Goal: Obtain resource: Obtain resource

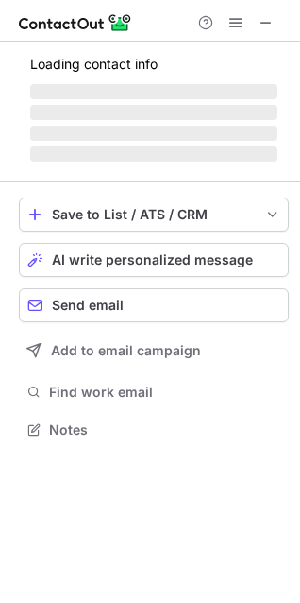
scroll to position [457, 300]
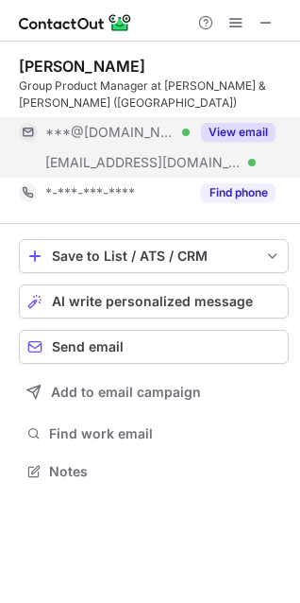
click at [222, 129] on button "View email" at bounding box center [238, 132] width 75 height 19
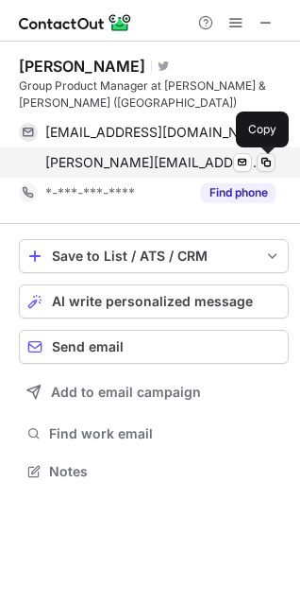
click at [264, 158] on span at bounding box center [266, 162] width 15 height 15
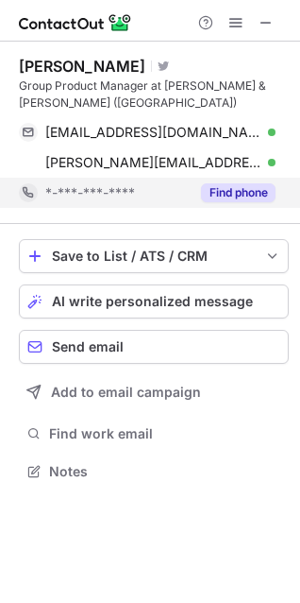
click at [233, 196] on button "Find phone" at bounding box center [238, 192] width 75 height 19
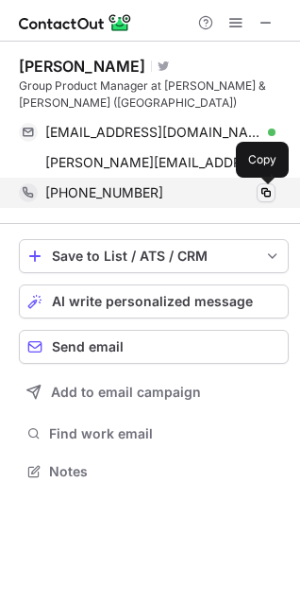
click at [267, 193] on span at bounding box center [266, 192] width 15 height 15
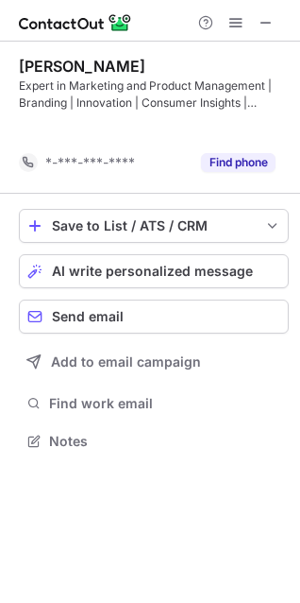
scroll to position [397, 300]
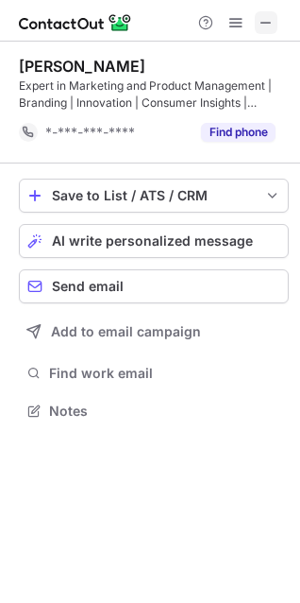
click at [264, 16] on span at bounding box center [266, 22] width 15 height 15
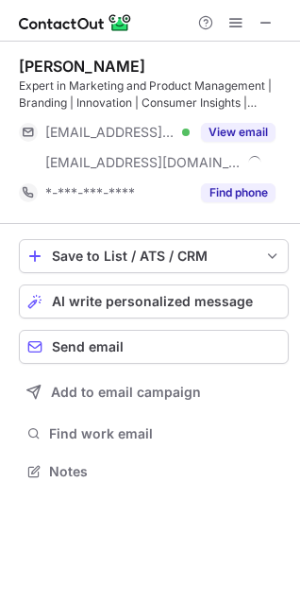
scroll to position [457, 300]
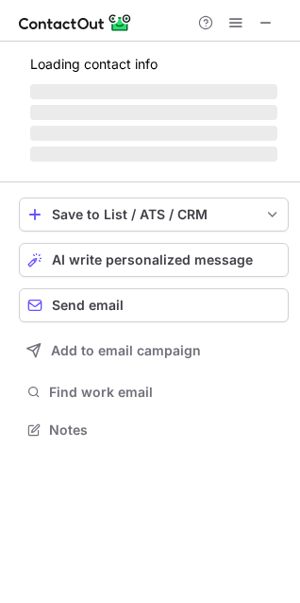
scroll to position [457, 300]
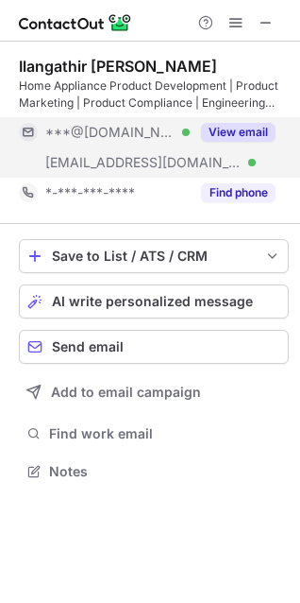
click at [235, 132] on button "View email" at bounding box center [238, 132] width 75 height 19
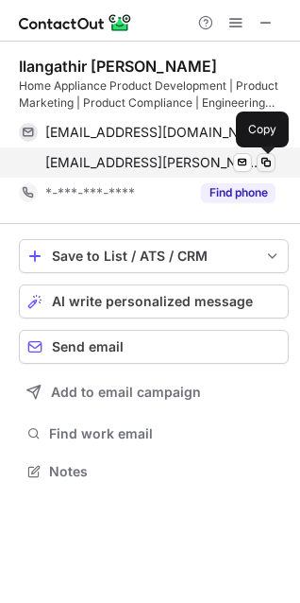
click at [264, 159] on span at bounding box center [266, 162] width 15 height 15
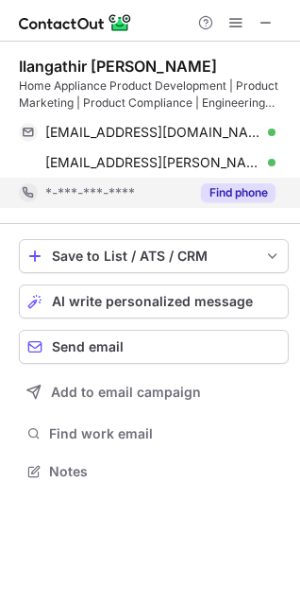
click at [238, 189] on button "Find phone" at bounding box center [238, 192] width 75 height 19
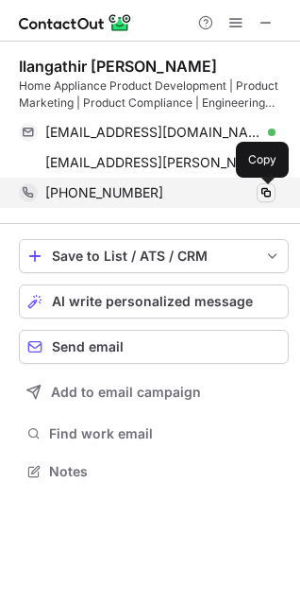
click at [266, 190] on span at bounding box center [266, 192] width 15 height 15
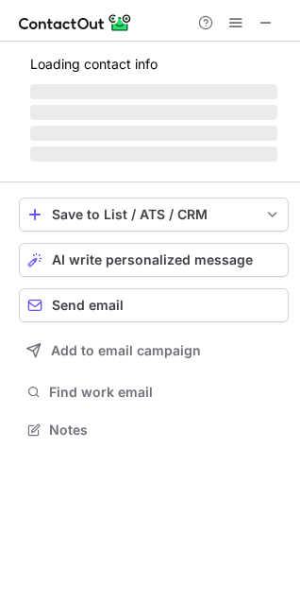
scroll to position [427, 300]
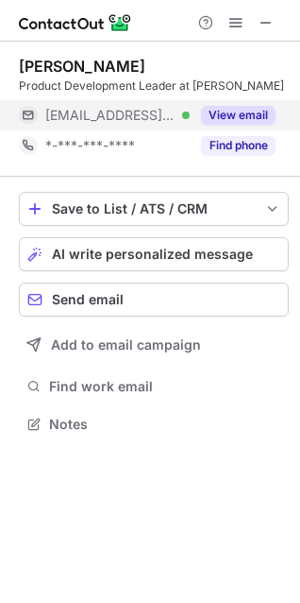
click at [228, 125] on button "View email" at bounding box center [238, 115] width 75 height 19
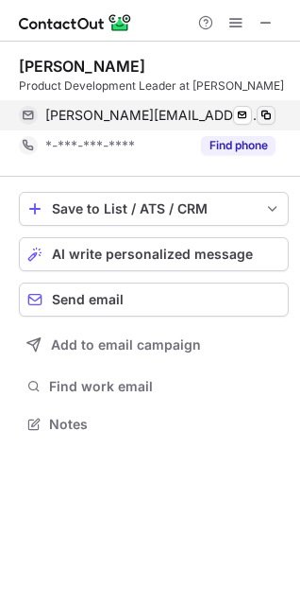
click at [267, 123] on span at bounding box center [266, 115] width 15 height 15
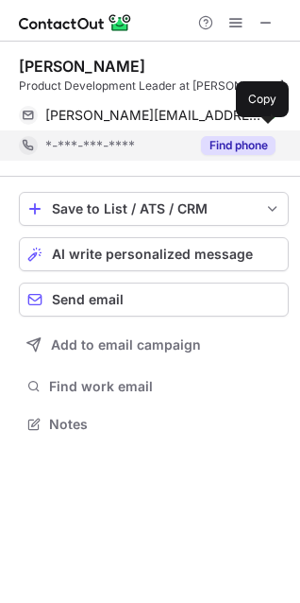
click at [224, 155] on button "Find phone" at bounding box center [238, 145] width 75 height 19
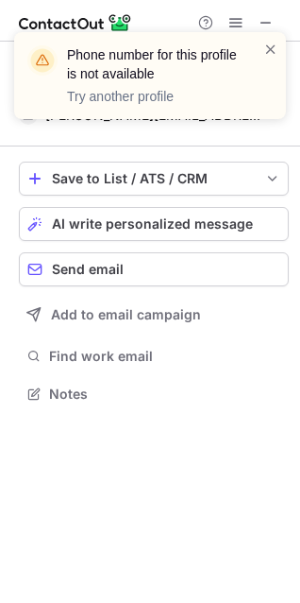
scroll to position [397, 300]
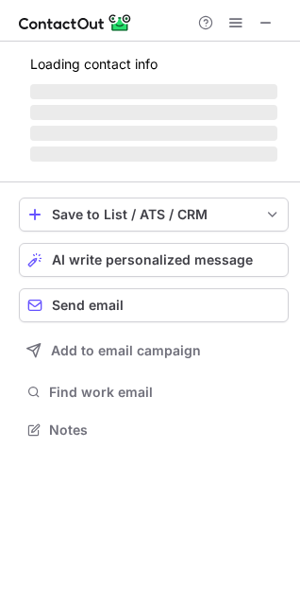
scroll to position [457, 300]
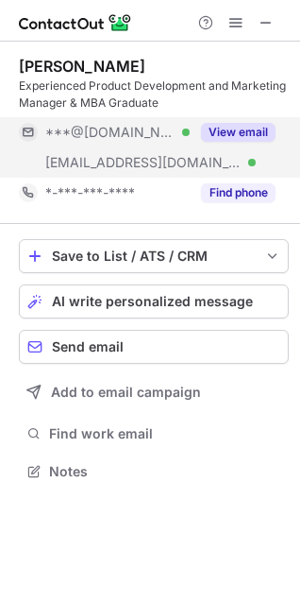
click at [243, 132] on button "View email" at bounding box center [238, 132] width 75 height 19
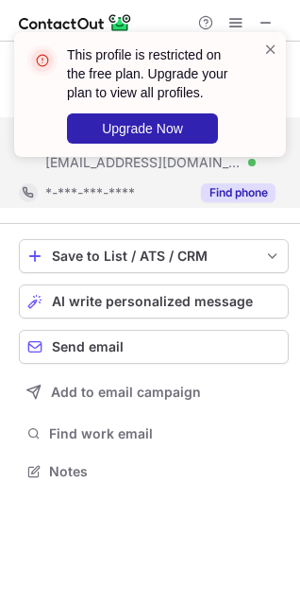
click at [220, 193] on button "Find phone" at bounding box center [238, 192] width 75 height 19
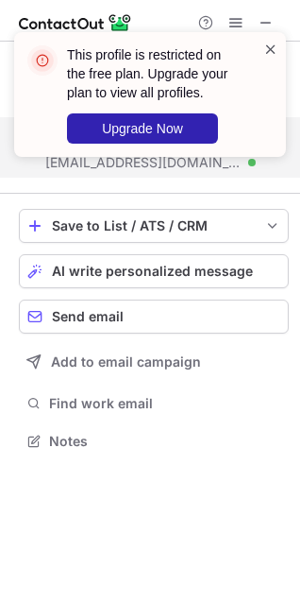
scroll to position [427, 300]
click at [267, 49] on span at bounding box center [271, 49] width 15 height 19
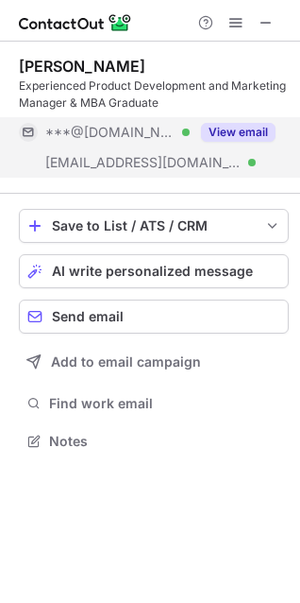
click at [242, 129] on button "View email" at bounding box center [238, 132] width 75 height 19
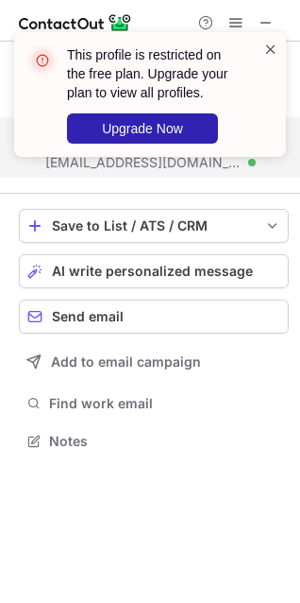
click at [267, 53] on span at bounding box center [271, 49] width 15 height 19
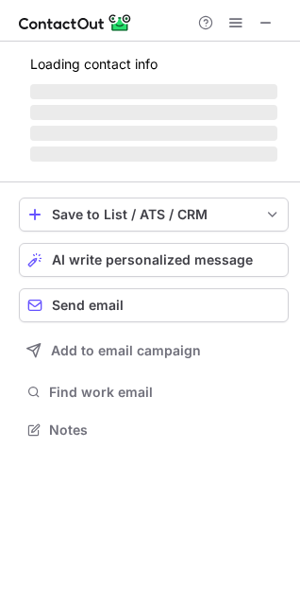
scroll to position [427, 300]
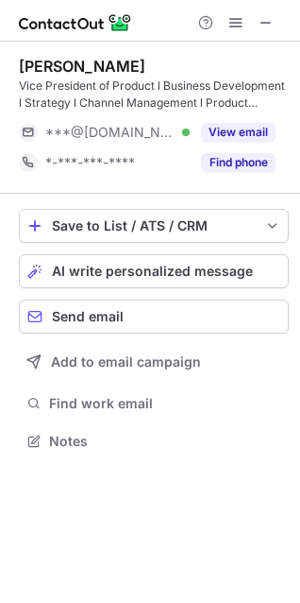
scroll to position [427, 300]
click at [268, 23] on span at bounding box center [266, 22] width 15 height 15
click at [264, 21] on span at bounding box center [266, 22] width 15 height 15
